Goal: Task Accomplishment & Management: Use online tool/utility

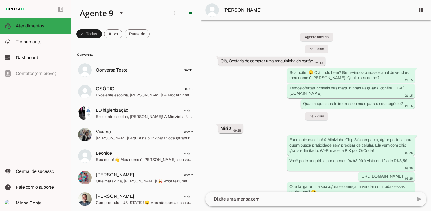
click at [241, 160] on div "Agente ativado há 3 dias Olá, Gostaria de comprar uma maquininha de cartão 21:1…" at bounding box center [316, 105] width 230 height 171
click at [28, 43] on span "Treinamento" at bounding box center [29, 41] width 26 height 5
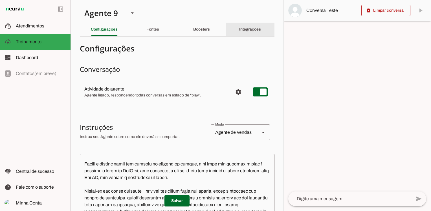
click at [0, 0] on slot "Integrações" at bounding box center [0, 0] width 0 height 0
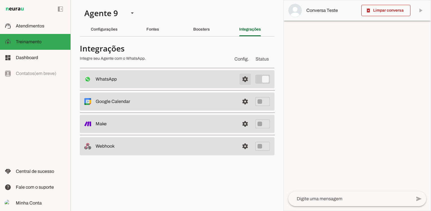
click at [246, 78] on span at bounding box center [246, 79] width 14 height 14
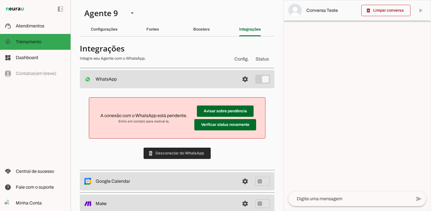
click at [186, 154] on span at bounding box center [177, 153] width 67 height 14
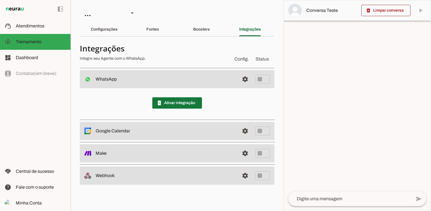
click at [180, 103] on span at bounding box center [177, 103] width 50 height 14
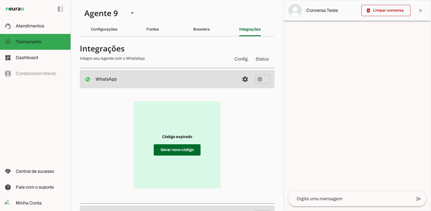
click at [229, 142] on div "Código expirado Gerar novo código" at bounding box center [177, 144] width 177 height 95
click at [193, 151] on span at bounding box center [177, 150] width 47 height 14
click at [183, 149] on span at bounding box center [177, 150] width 47 height 14
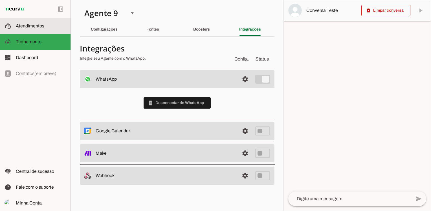
click at [32, 29] on md-item "support_agent Atendimentos Atendimentos" at bounding box center [35, 26] width 71 height 16
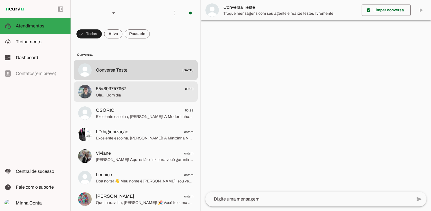
click at [128, 93] on span "Olá... Bom dia" at bounding box center [144, 95] width 97 height 6
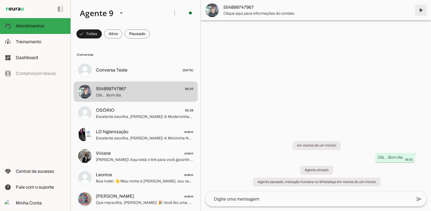
click at [421, 10] on span at bounding box center [421, 10] width 14 height 14
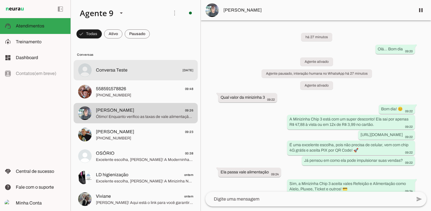
click at [120, 88] on span "558591578826" at bounding box center [111, 88] width 30 height 7
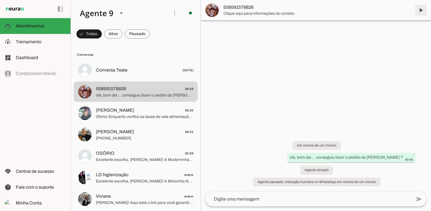
click at [420, 13] on span at bounding box center [421, 10] width 14 height 14
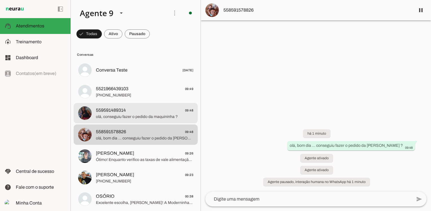
click at [141, 92] on span "[PHONE_NUMBER]" at bounding box center [144, 95] width 97 height 6
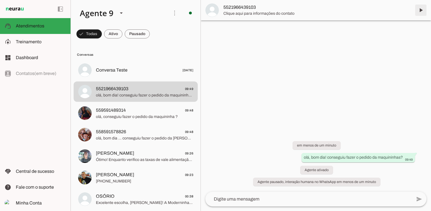
click at [420, 11] on span at bounding box center [421, 10] width 14 height 14
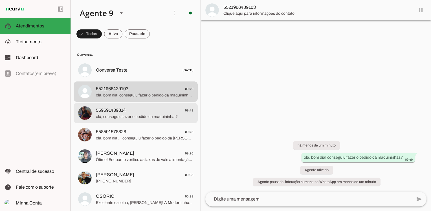
click at [146, 114] on span "olá, conseguiu fazer o pedido da maquininha ?" at bounding box center [144, 117] width 97 height 6
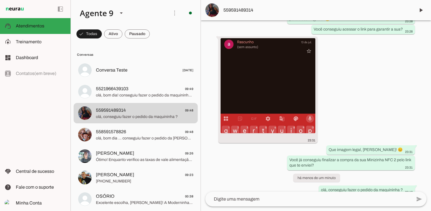
scroll to position [597, 0]
